Goal: Information Seeking & Learning: Check status

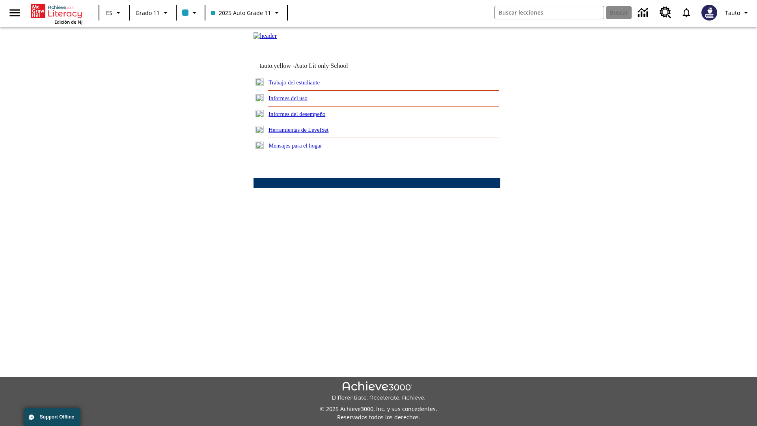
click at [294, 101] on link "Informes del uso" at bounding box center [287, 98] width 39 height 6
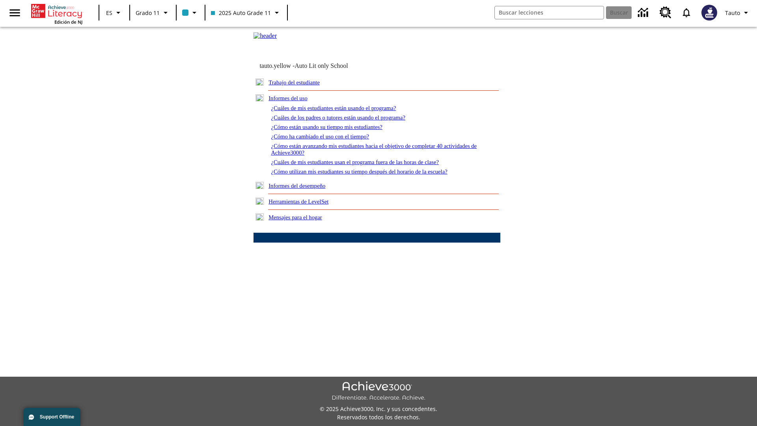
click at [344, 111] on link "¿Cuáles de mis estudiantes están usando el programa?" at bounding box center [333, 108] width 125 height 6
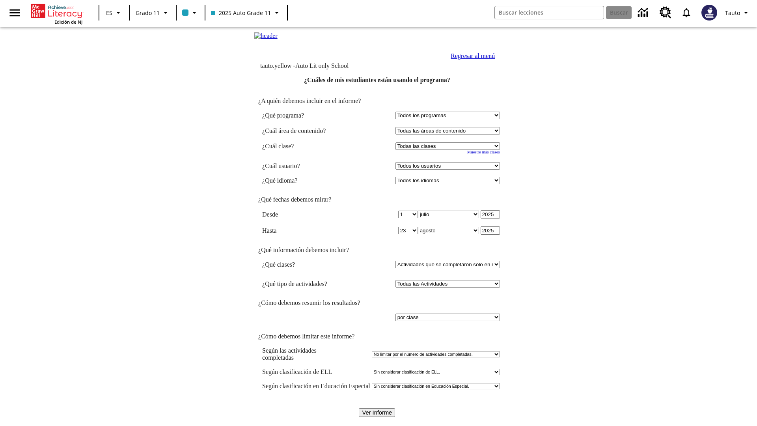
click at [448, 150] on select "Seleccionar una clase: Todas las clases 2025 Auto Grade 11 205 Auto Grade 11 Sa…" at bounding box center [447, 145] width 104 height 7
select select "11133141"
click at [448, 169] on select "Todos los usuarios Puma, Sautoen Puma, Sautoes Puma, Sautoss Twoclasses, Sautoe…" at bounding box center [447, 165] width 104 height 7
select select "21437114"
click at [377, 408] on input "Ver Informe" at bounding box center [377, 412] width 36 height 9
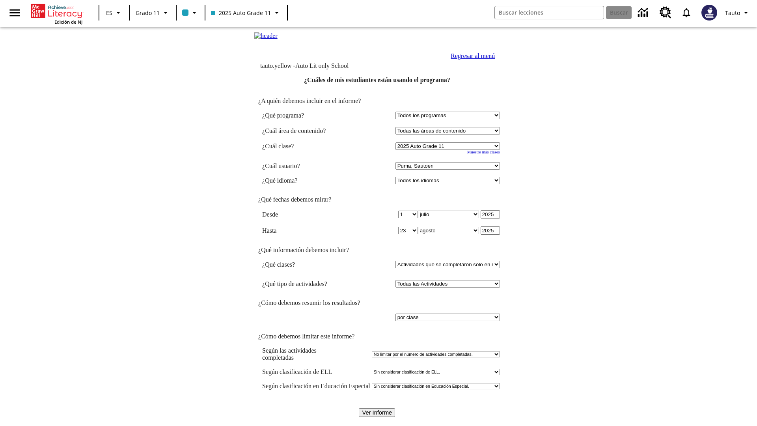
click at [470, 59] on link "Regresar al menú" at bounding box center [472, 55] width 44 height 7
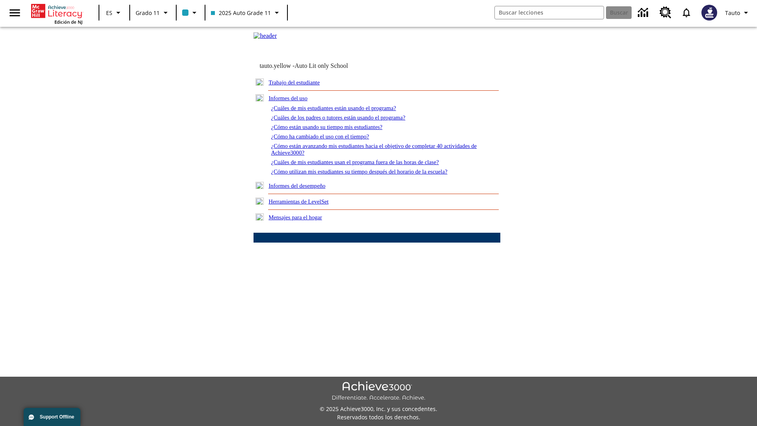
click at [349, 121] on link "¿Cuáles de los padres o tutores están usando el programa?" at bounding box center [338, 117] width 134 height 6
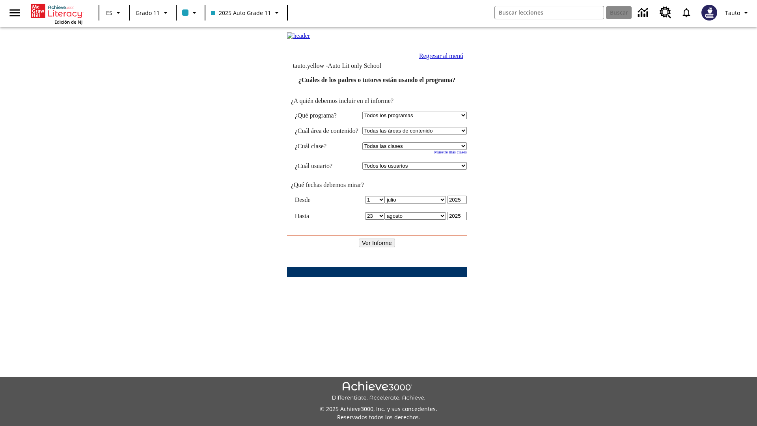
select select "11133141"
click at [421, 169] on select "Todos los usuarios Puma, Sautoen Puma, Sautoes Puma, Sautoss Twoclasses, Sautoe…" at bounding box center [414, 165] width 104 height 7
select select "21437114"
click at [377, 244] on input "Ver Informe" at bounding box center [377, 242] width 36 height 9
click at [463, 59] on link "Regresar al menú" at bounding box center [441, 55] width 44 height 7
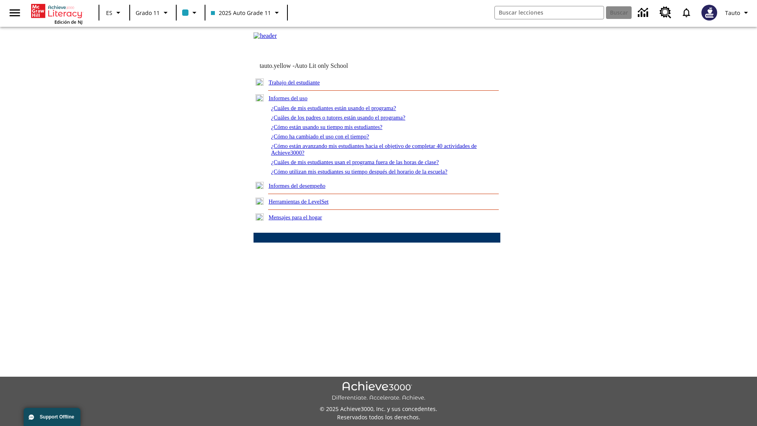
click at [335, 130] on link "¿Cómo están usando su tiempo mis estudiantes?" at bounding box center [327, 127] width 112 height 6
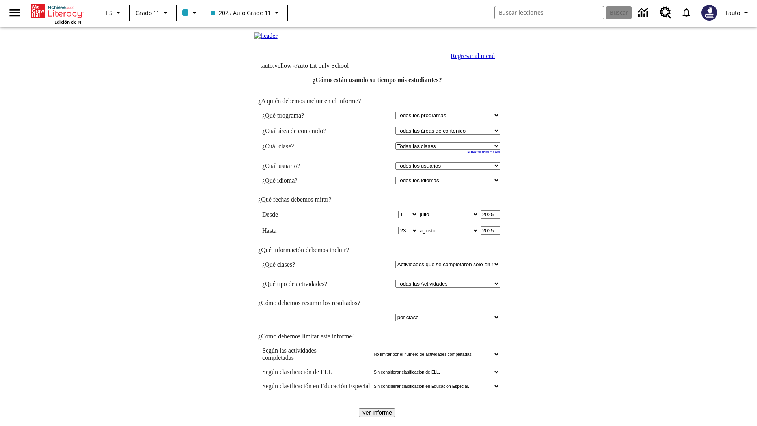
select select "11133141"
select select "21437114"
click at [377, 408] on input "Ver Informe" at bounding box center [377, 412] width 36 height 9
click at [470, 59] on link "Regresar al menú" at bounding box center [472, 55] width 44 height 7
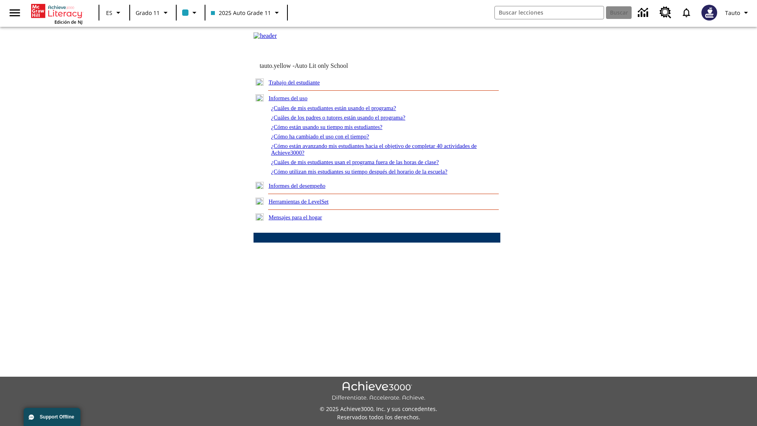
click at [326, 139] on link "¿Cómo ha cambiado el uso con el tiempo?" at bounding box center [320, 136] width 98 height 6
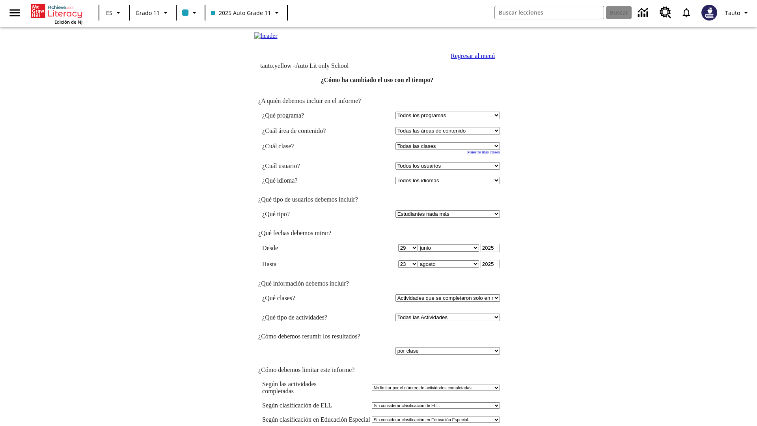
click at [448, 150] on select "Seleccionar una clase: Todas las clases 2025 Auto Grade 11 205 Auto Grade 11 Sa…" at bounding box center [447, 145] width 104 height 7
select select "11133141"
click at [448, 169] on select "Todos los usuarios Puma, Sautoen Puma, Sautoes Puma, Sautoss Twoclasses, Sautoe…" at bounding box center [447, 165] width 104 height 7
select select "21437114"
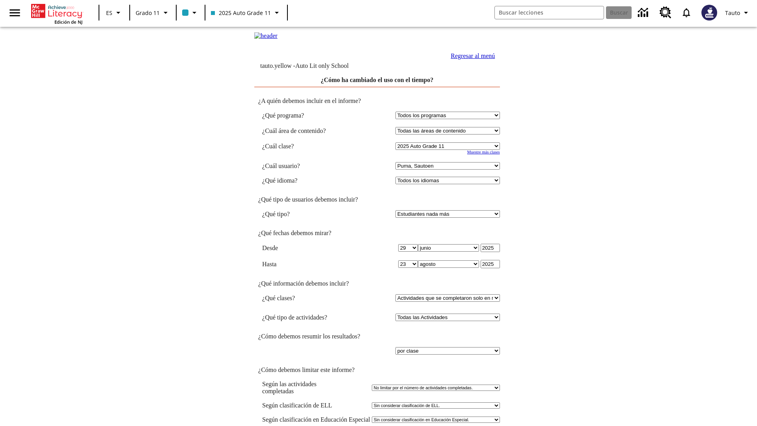
click at [470, 59] on link "Regresar al menú" at bounding box center [472, 55] width 44 height 7
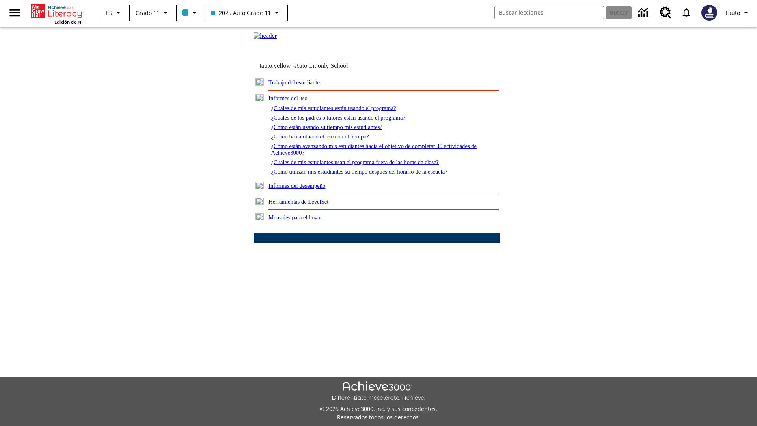
click at [370, 156] on link "¿Cómo están avanzando mis estudiantes hacia el objetivo de completar 40 activid…" at bounding box center [374, 149] width 206 height 13
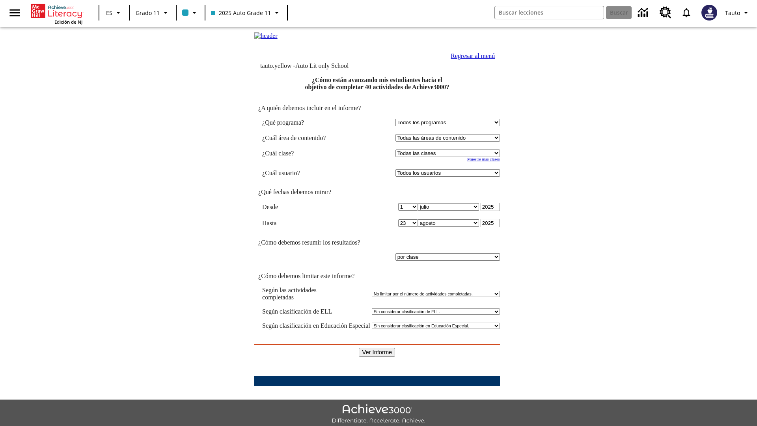
click at [448, 157] on select "Seleccionar una clase: Todas las clases 2025 Auto Grade 11 205 Auto Grade 11 Sa…" at bounding box center [447, 152] width 104 height 7
select select "11133141"
click at [448, 177] on select "Todos los usuarios Puma, Sautoen Puma, Sautoes Puma, Sautoss Twoclasses, Sautoe…" at bounding box center [447, 172] width 104 height 7
select select "21437114"
click at [377, 348] on input "Ver Informe" at bounding box center [377, 352] width 36 height 9
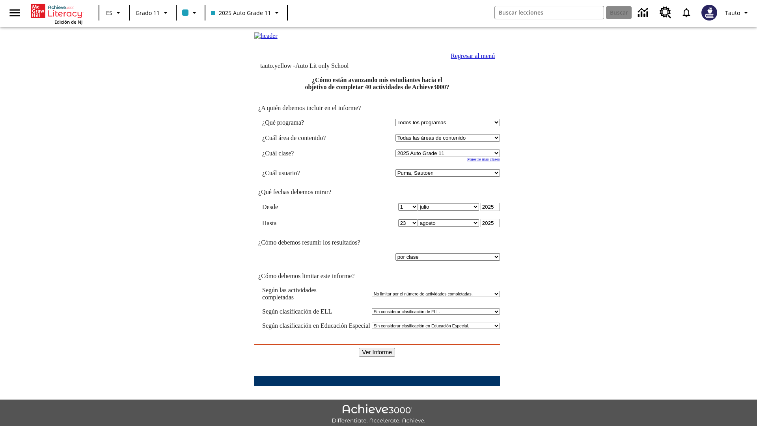
click at [470, 59] on link "Regresar al menú" at bounding box center [472, 55] width 44 height 7
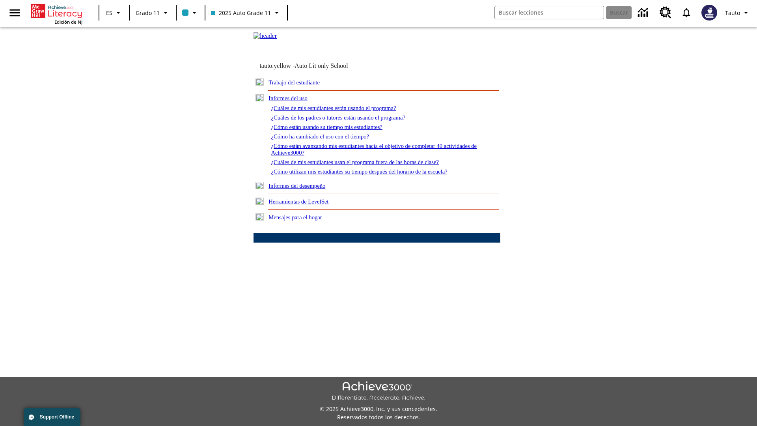
click at [368, 165] on link "¿Cuáles de mis estudiantes usan el programa fuera de las horas de clase?" at bounding box center [355, 162] width 168 height 6
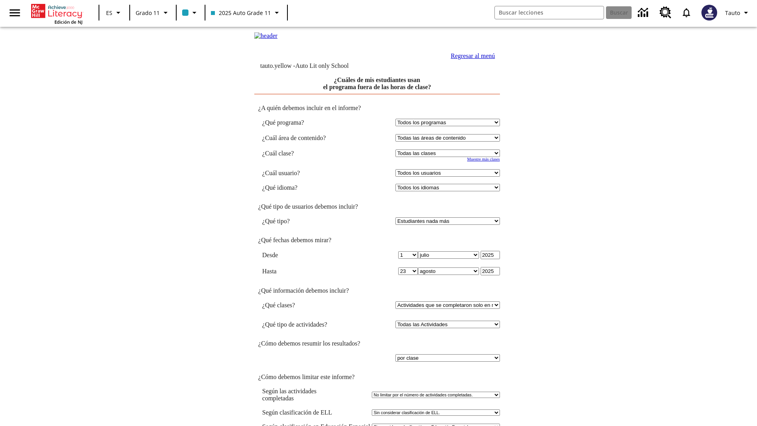
click at [448, 157] on select "Seleccionar una clase: Todas las clases 2025 Auto Grade 11 205 Auto Grade 11 Sa…" at bounding box center [447, 152] width 104 height 7
select select "11133141"
select select "21437114"
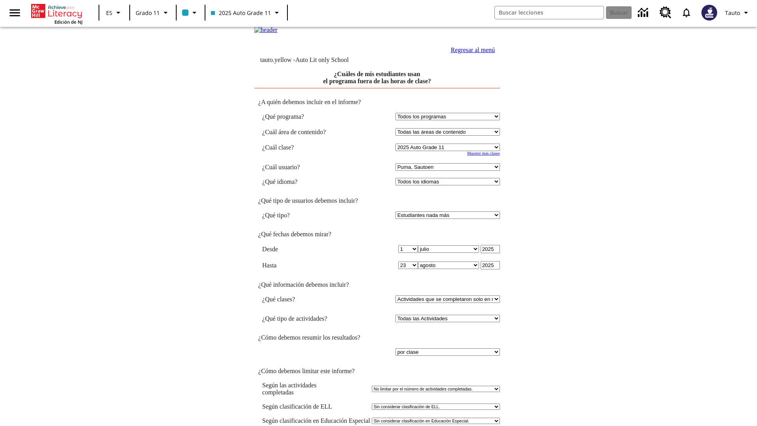
click at [470, 53] on link "Regresar al menú" at bounding box center [472, 49] width 44 height 7
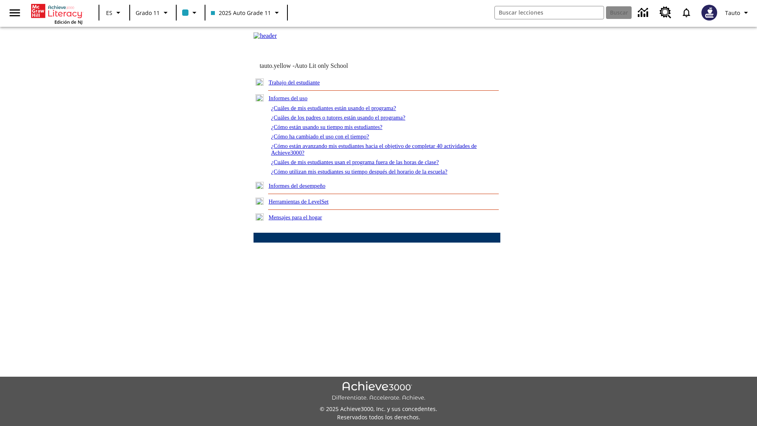
click at [372, 175] on link "¿Cómo utilizan mis estudiantes su tiempo después del horario de la escuela?" at bounding box center [359, 171] width 176 height 6
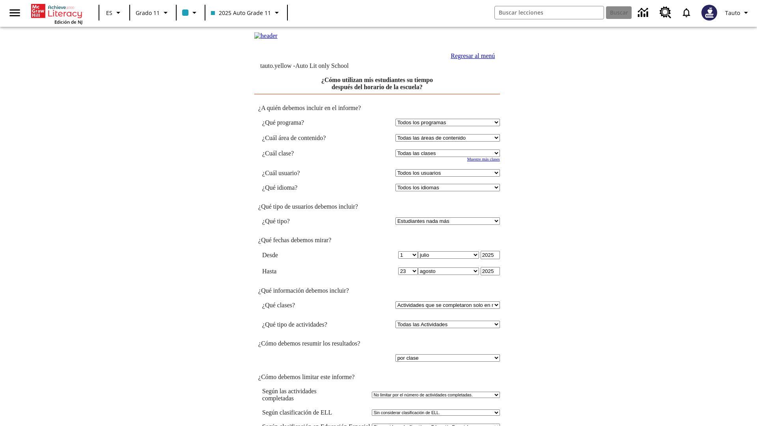
click at [448, 157] on select "Seleccionar una clase: Todas las clases 2025 Auto Grade 11 205 Auto Grade 11 Sa…" at bounding box center [447, 152] width 104 height 7
select select "11133141"
select select "21437114"
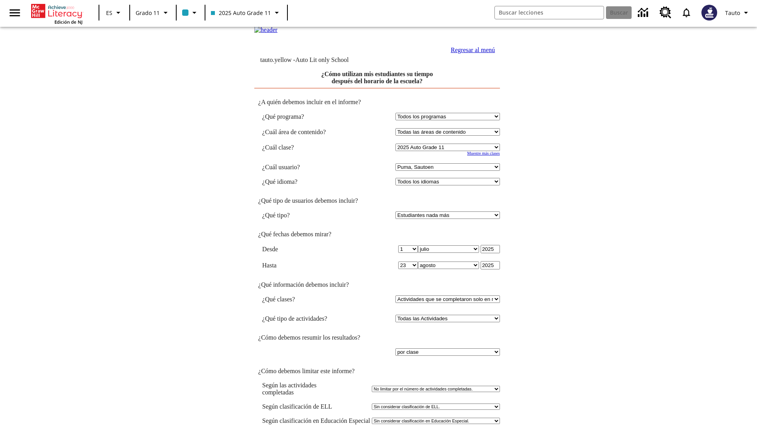
click at [470, 53] on link "Regresar al menú" at bounding box center [472, 49] width 44 height 7
